Goal: Check status: Check status

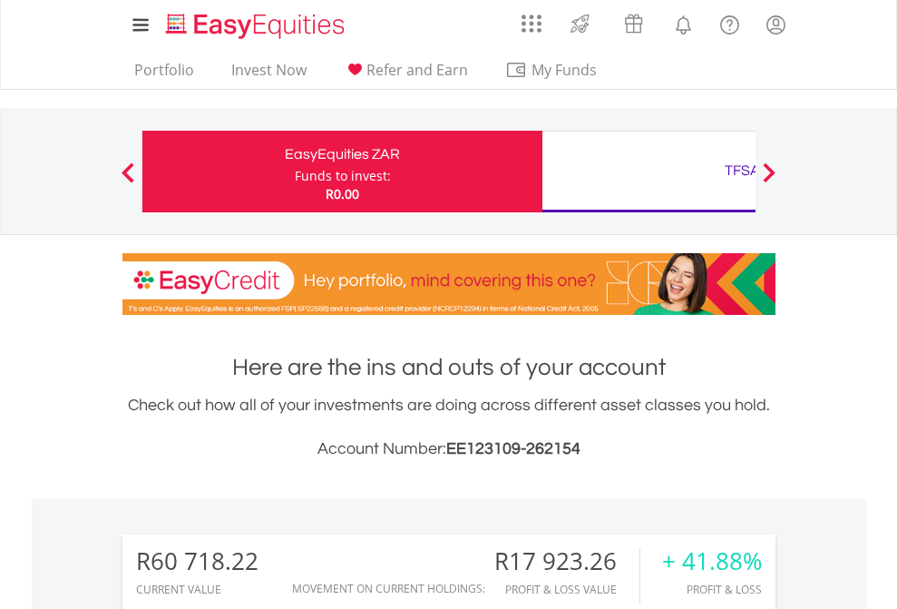
scroll to position [174, 285]
click at [295, 171] on div "Funds to invest:" at bounding box center [343, 176] width 96 height 18
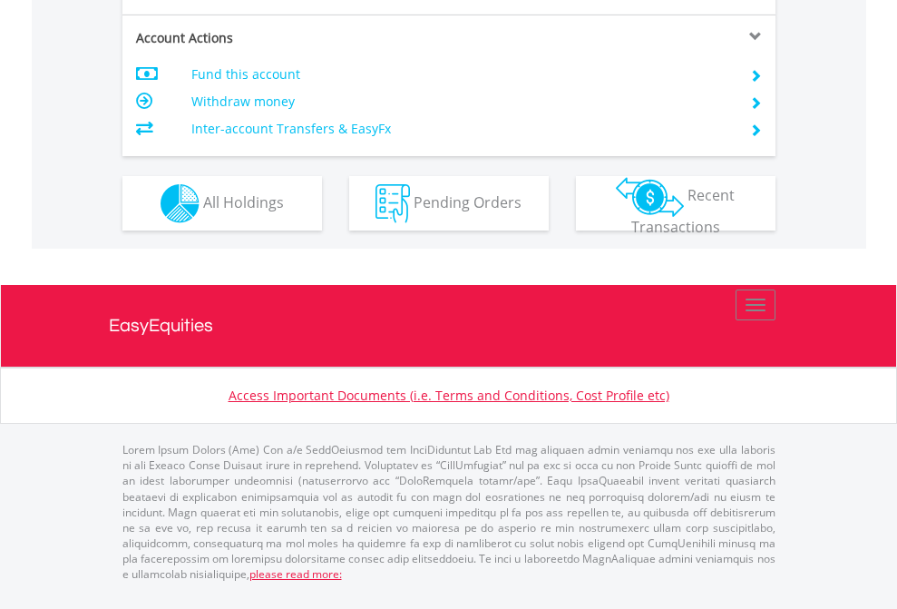
scroll to position [1775, 0]
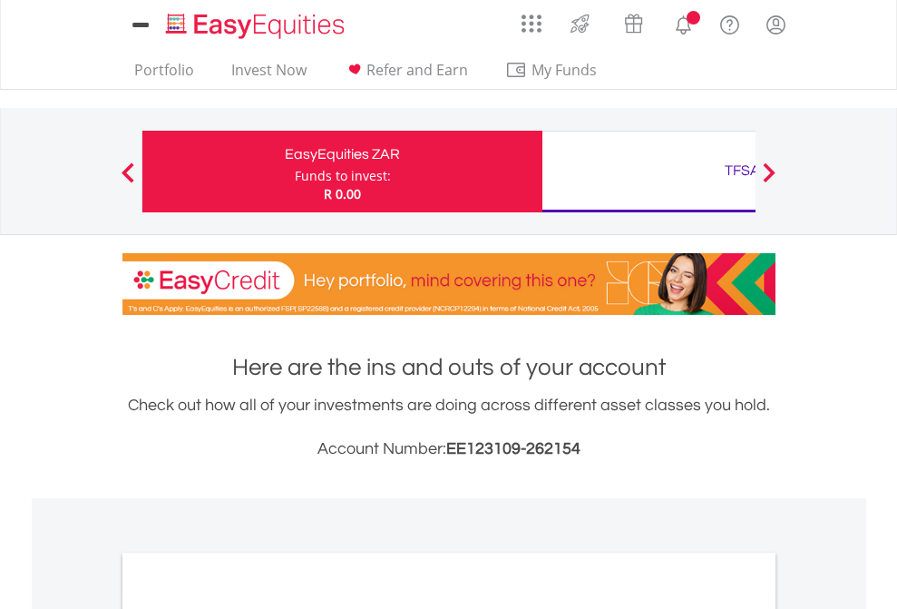
scroll to position [1090, 0]
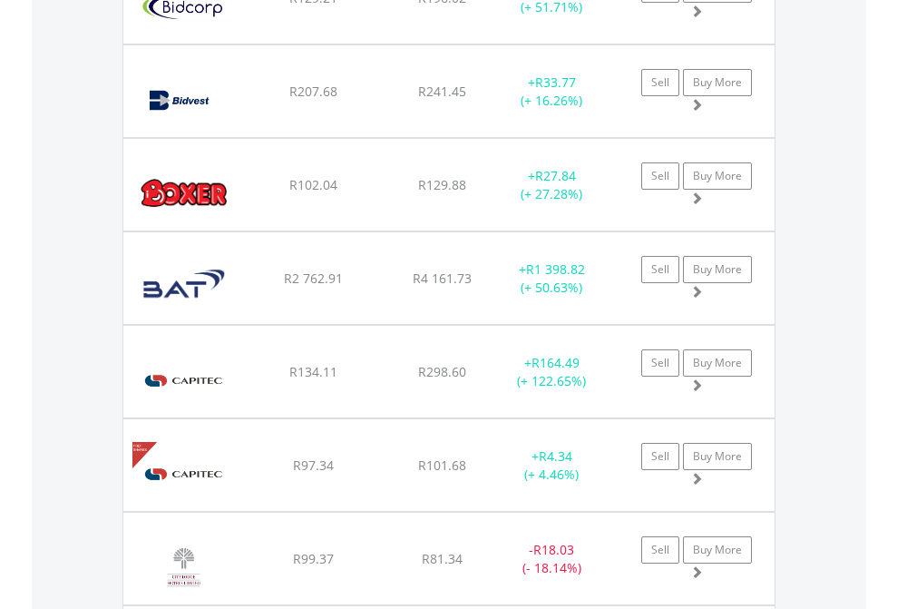
scroll to position [174, 285]
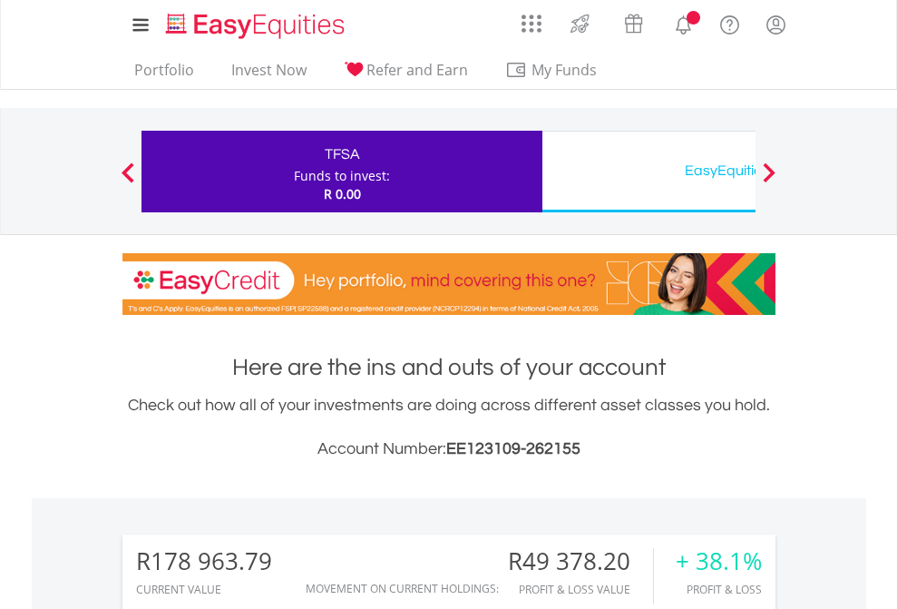
scroll to position [1354, 0]
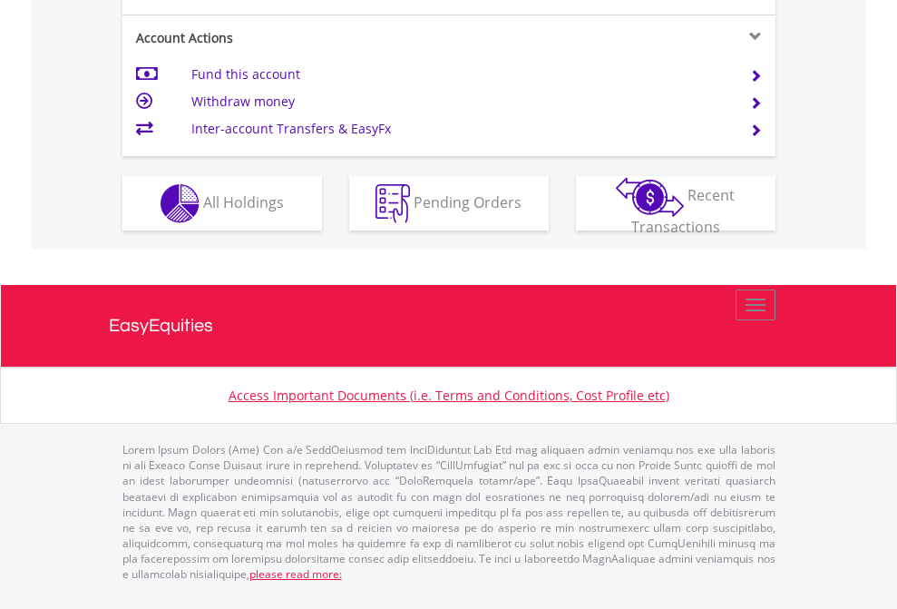
click at [203, 211] on span "All Holdings" at bounding box center [243, 201] width 81 height 20
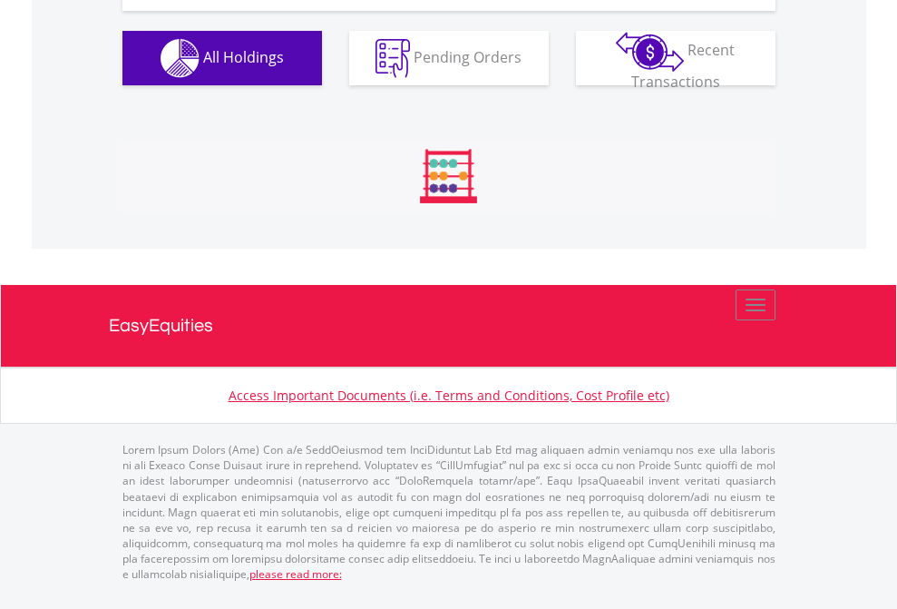
scroll to position [2018, 0]
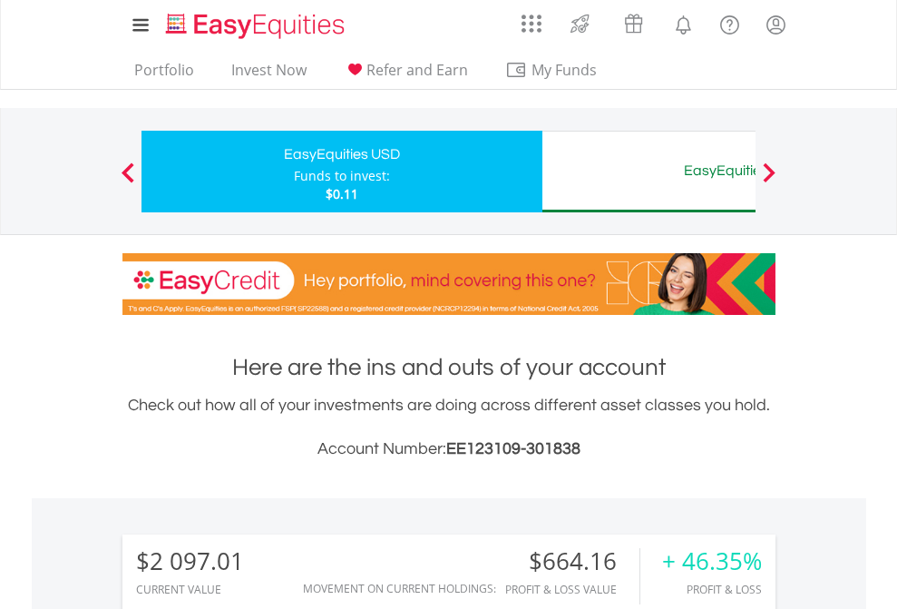
scroll to position [174, 285]
click at [649, 171] on div "EasyEquities AUD" at bounding box center [742, 170] width 378 height 25
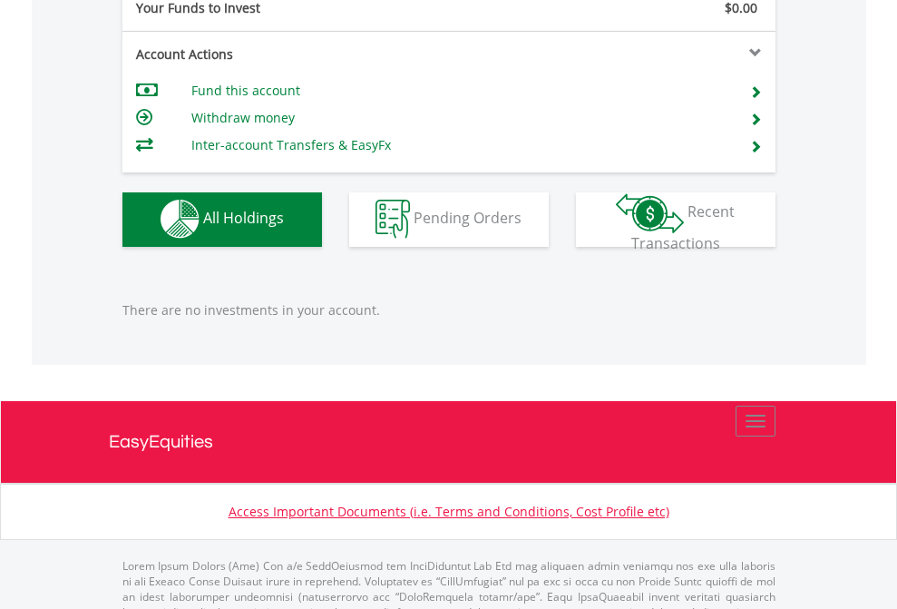
scroll to position [1796, 0]
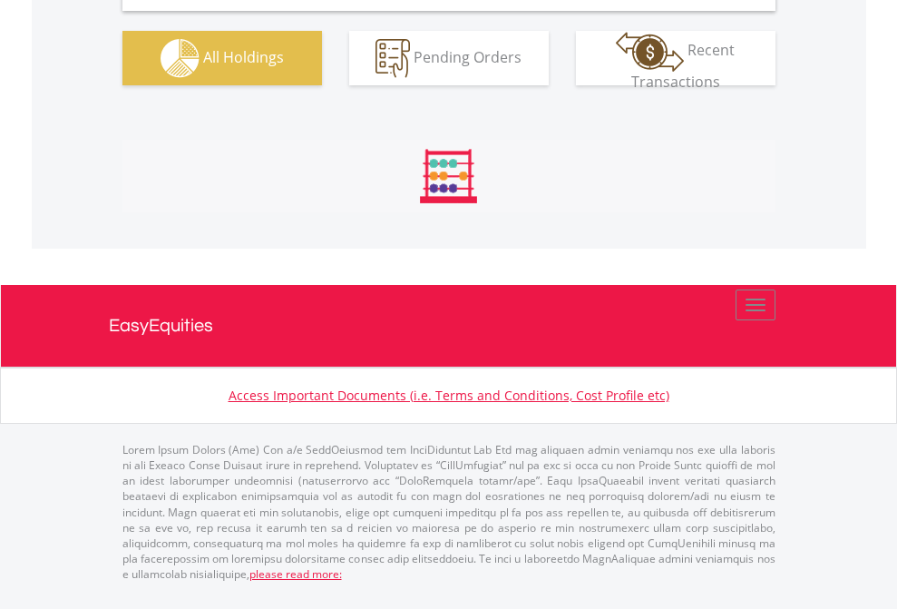
scroll to position [1754, 0]
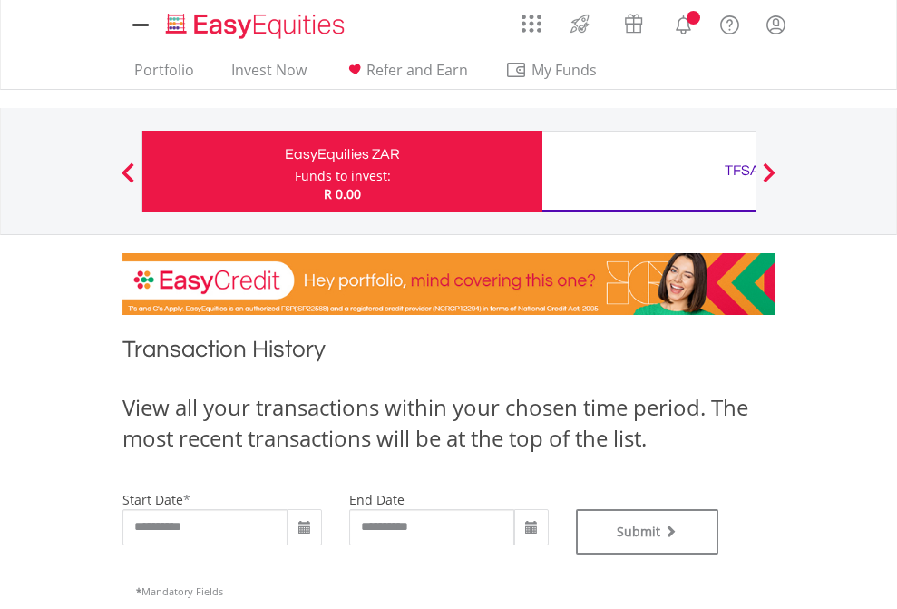
type input "**********"
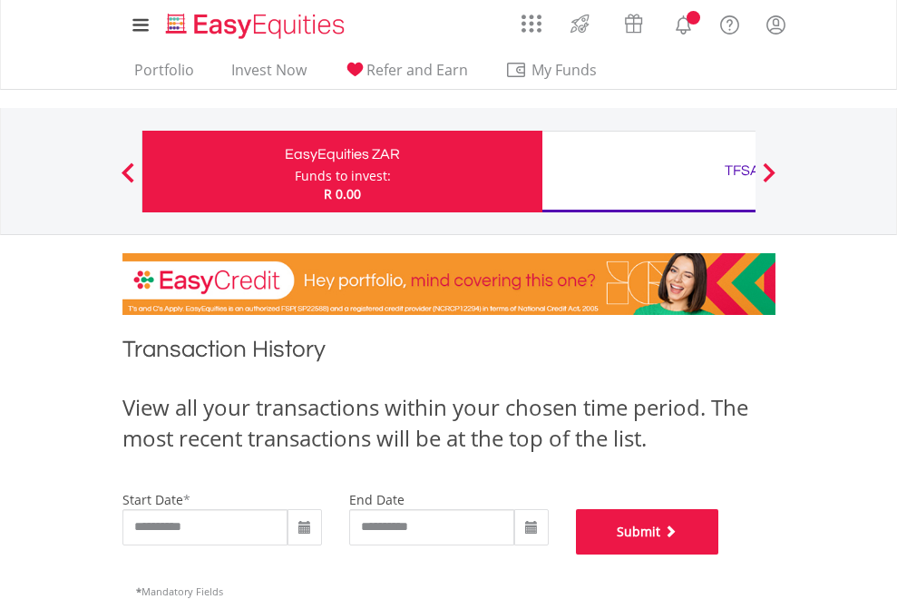
click at [719, 554] on button "Submit" at bounding box center [647, 531] width 143 height 45
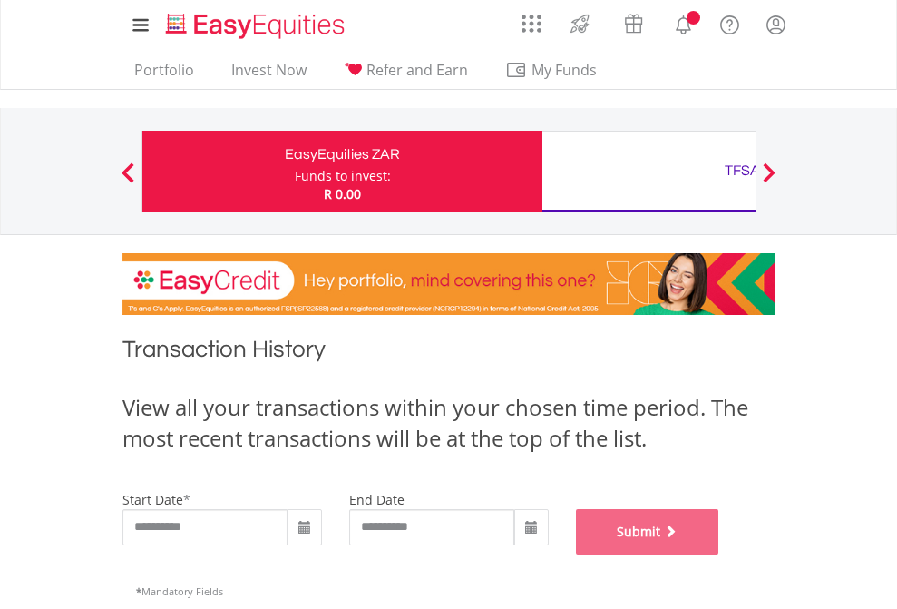
scroll to position [736, 0]
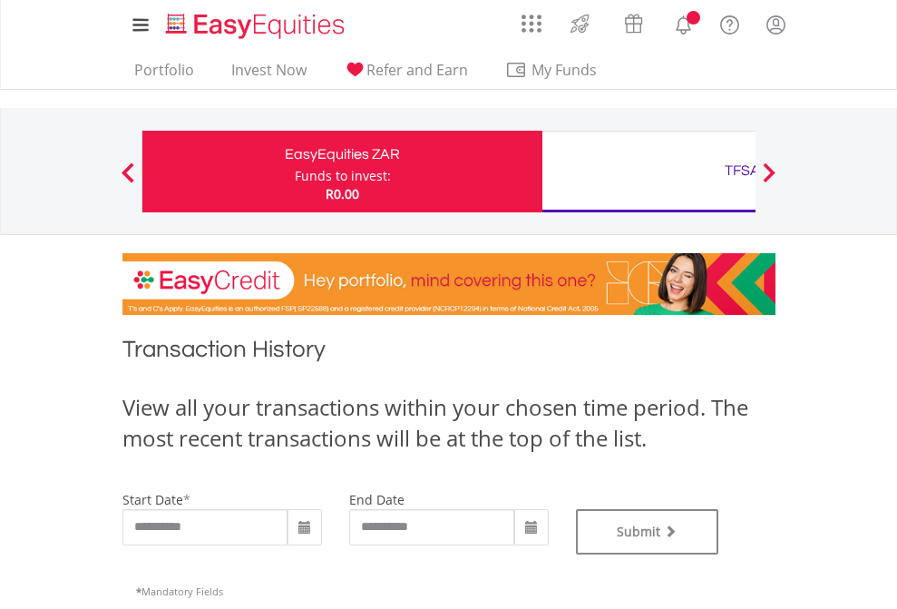
click at [649, 171] on div "TFSA" at bounding box center [742, 170] width 378 height 25
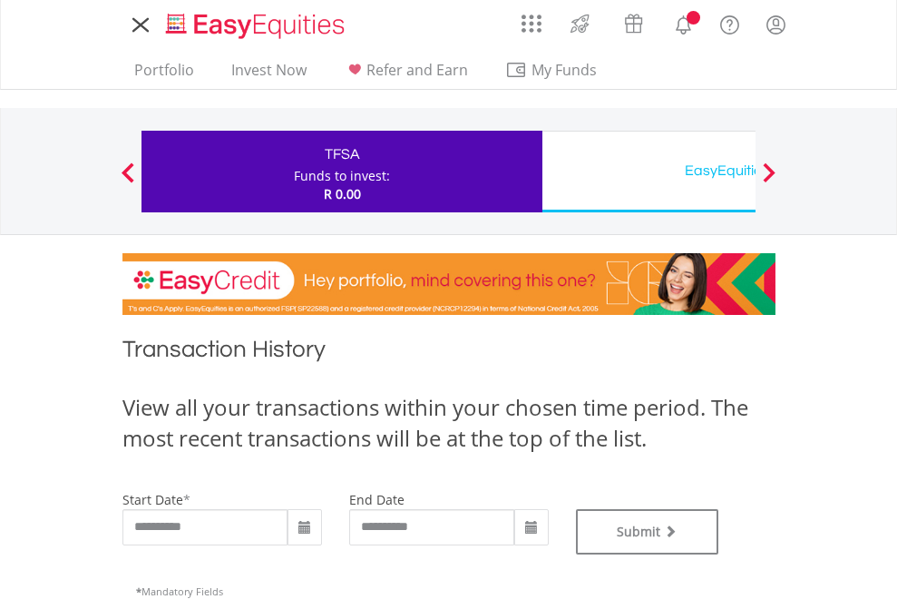
type input "**********"
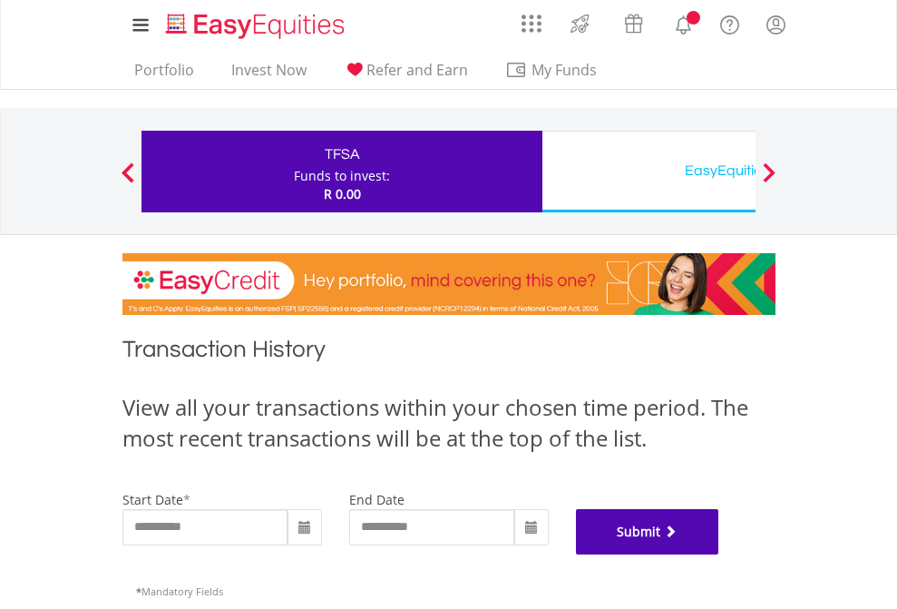
click at [719, 554] on button "Submit" at bounding box center [647, 531] width 143 height 45
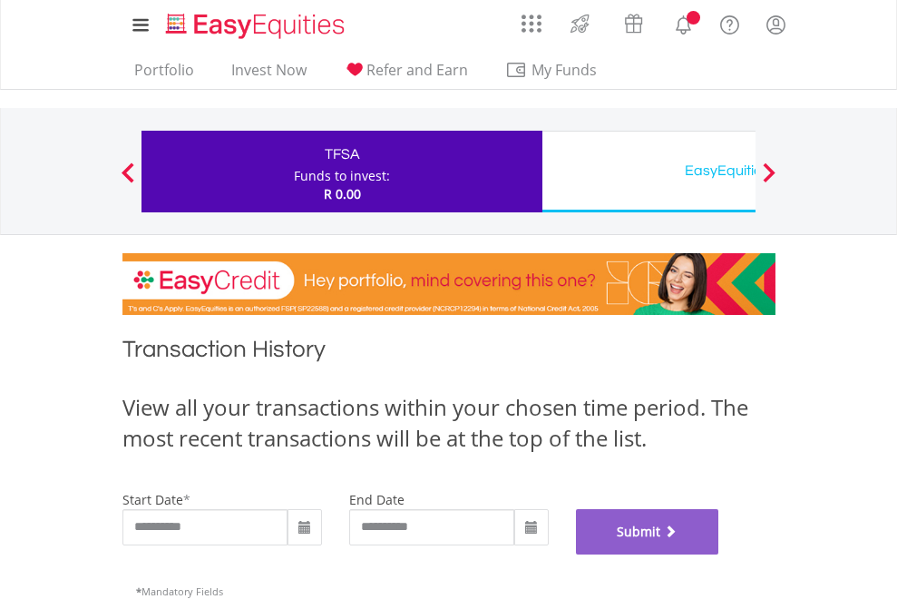
scroll to position [736, 0]
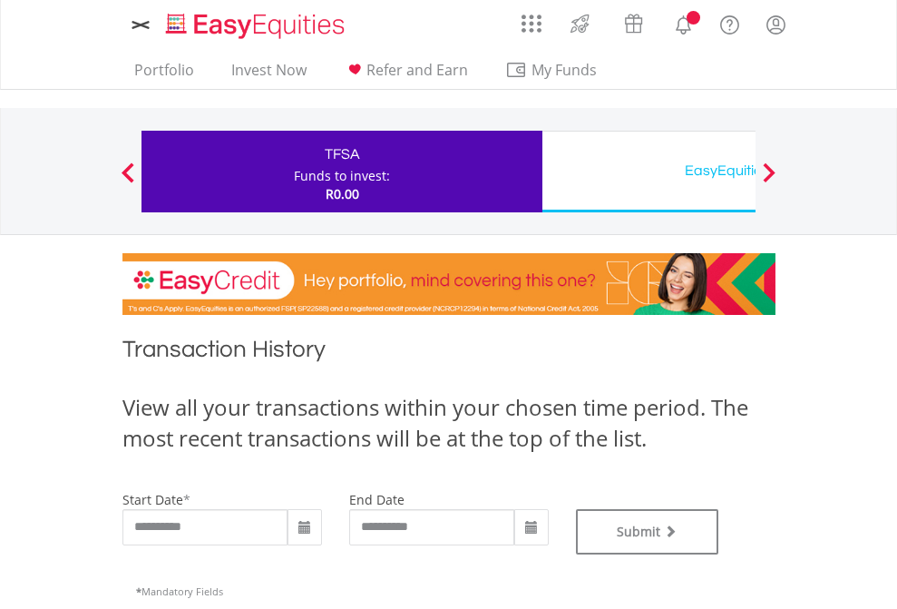
click at [649, 171] on div "EasyEquities USD" at bounding box center [742, 170] width 378 height 25
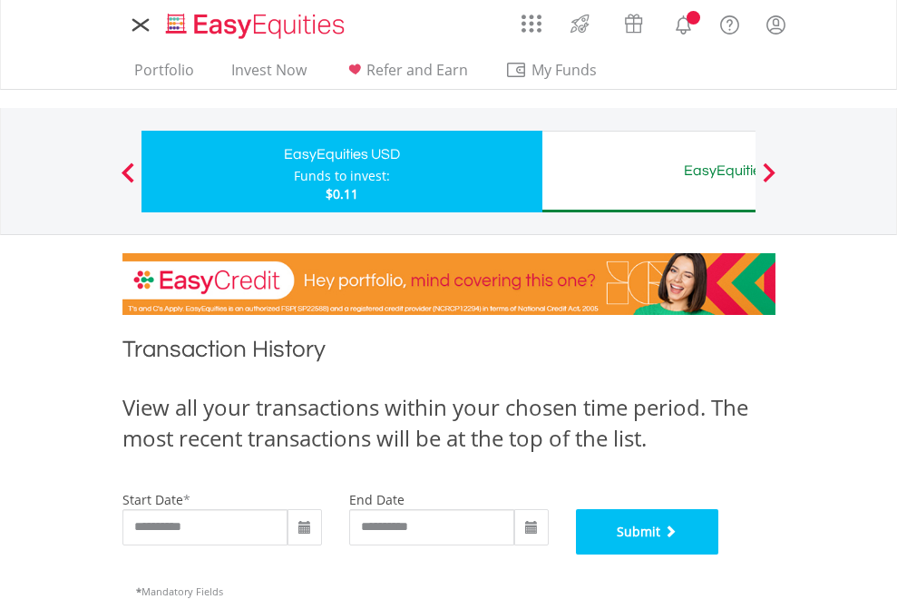
click at [719, 554] on button "Submit" at bounding box center [647, 531] width 143 height 45
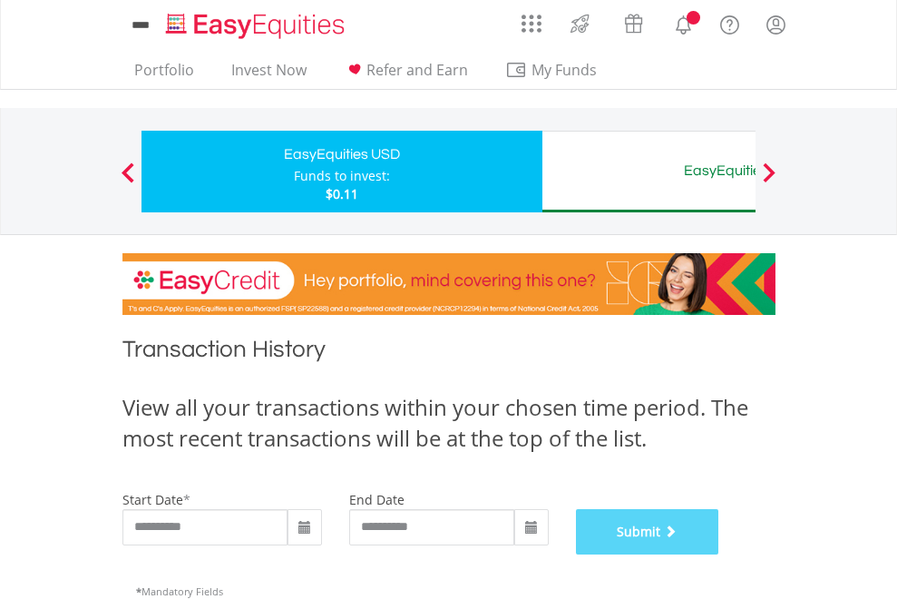
scroll to position [736, 0]
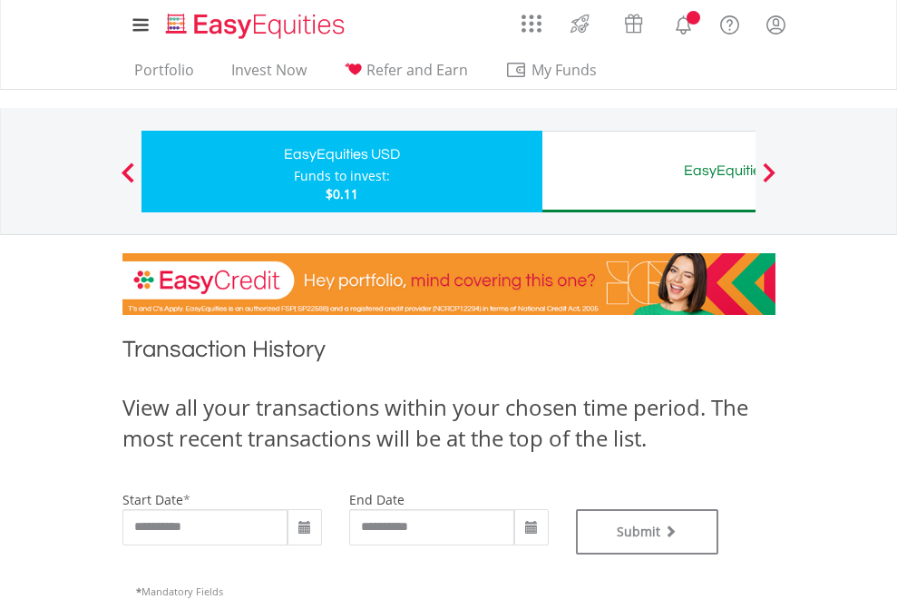
click at [649, 171] on div "EasyEquities AUD" at bounding box center [742, 170] width 378 height 25
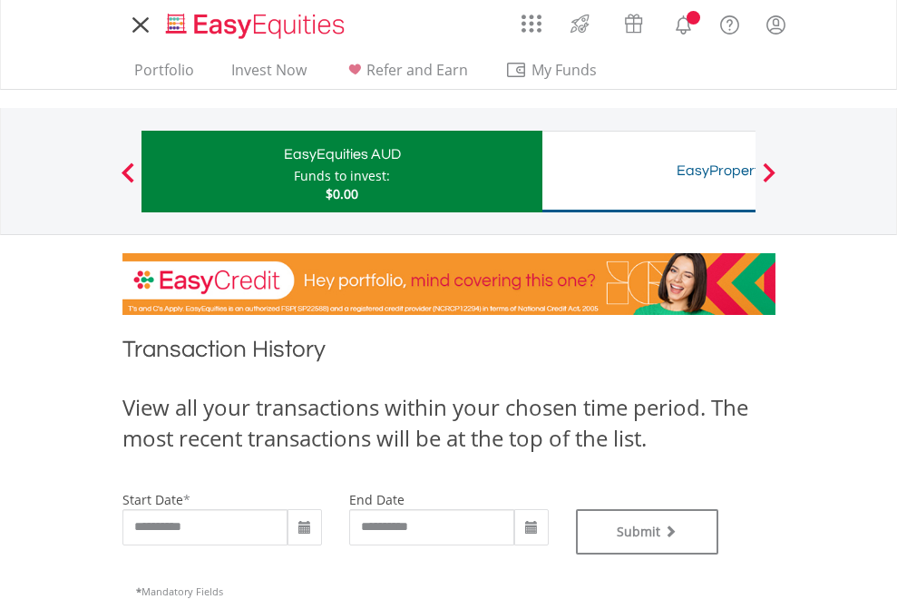
type input "**********"
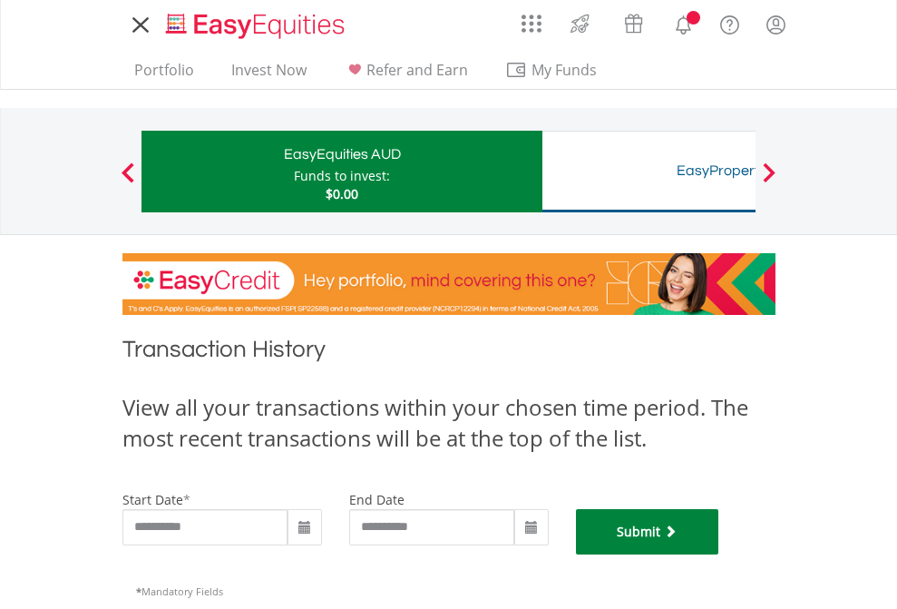
click at [719, 554] on button "Submit" at bounding box center [647, 531] width 143 height 45
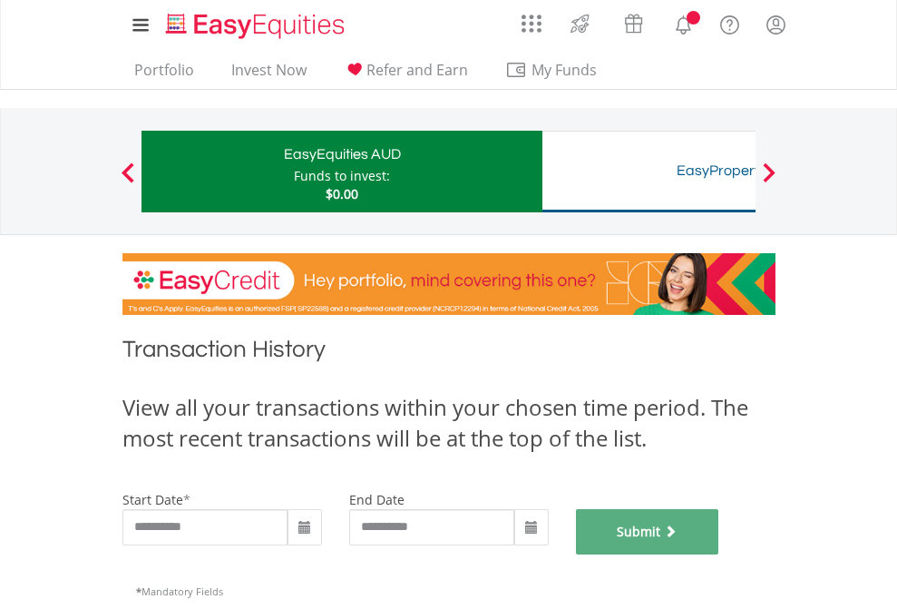
scroll to position [736, 0]
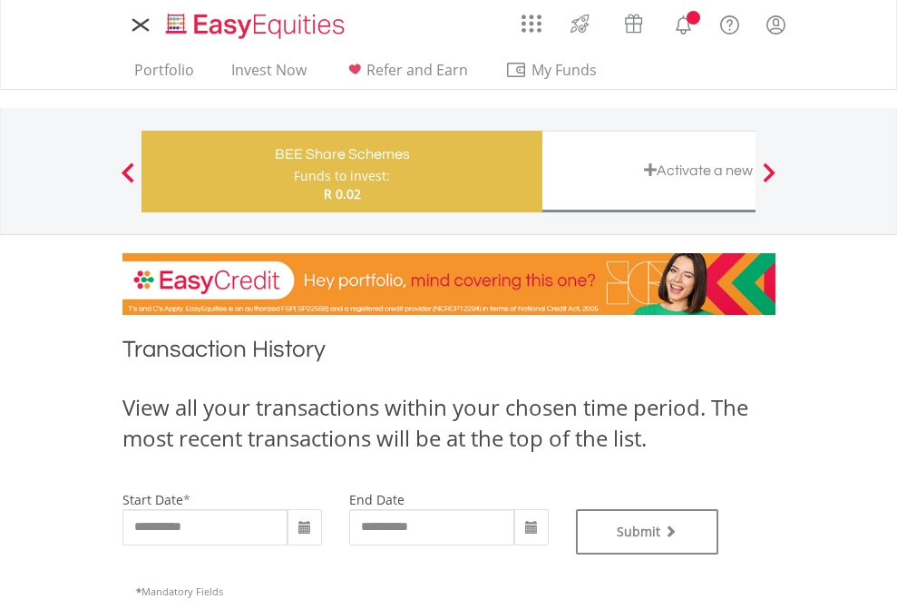
type input "**********"
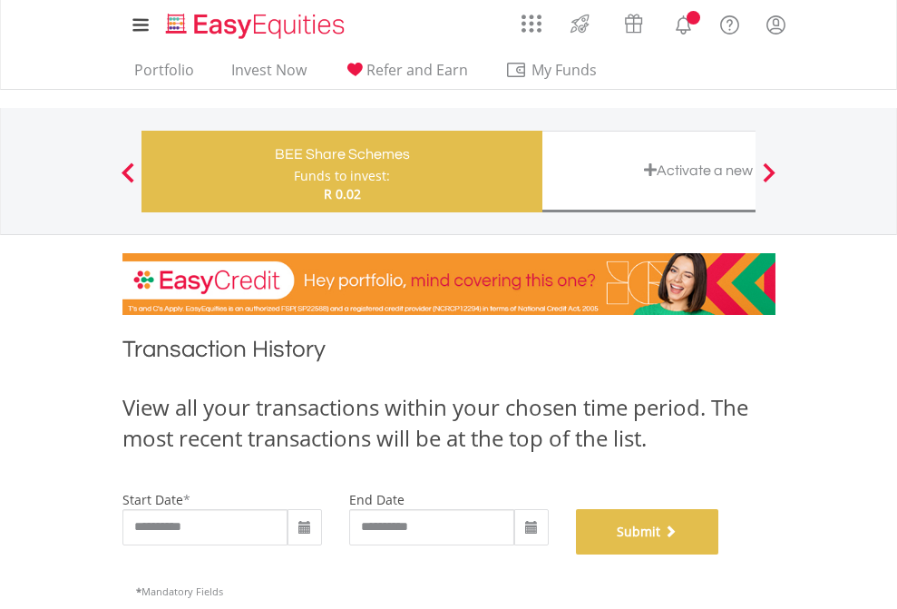
click at [719, 554] on button "Submit" at bounding box center [647, 531] width 143 height 45
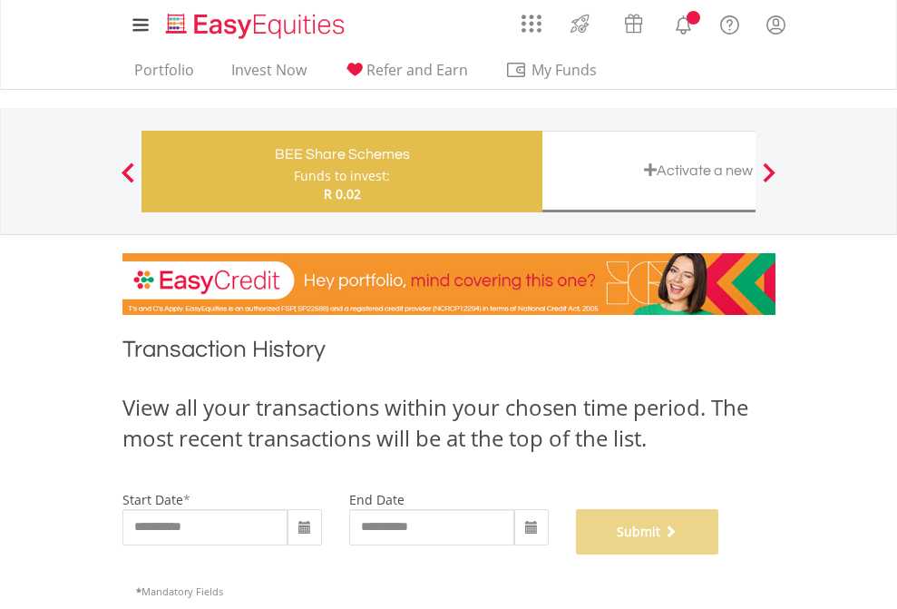
scroll to position [736, 0]
